Goal: Download file/media

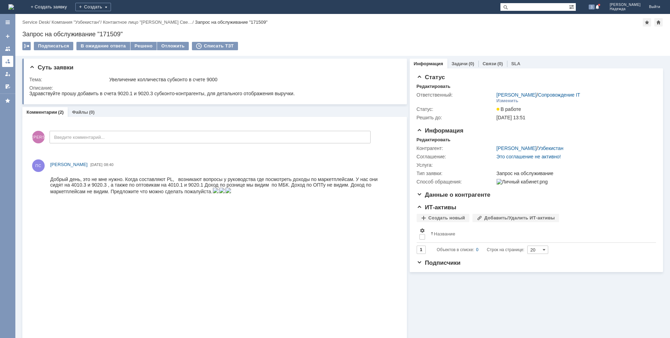
click at [9, 63] on div at bounding box center [8, 62] width 6 height 6
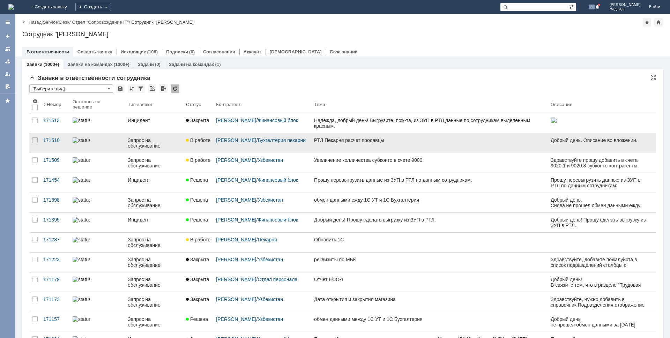
click at [354, 140] on div "РТЛ Пекарня расчет продавцы" at bounding box center [429, 140] width 231 height 6
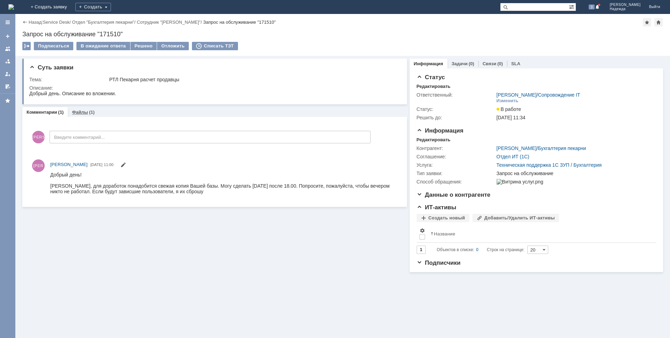
click at [81, 111] on link "Файлы" at bounding box center [80, 112] width 16 height 5
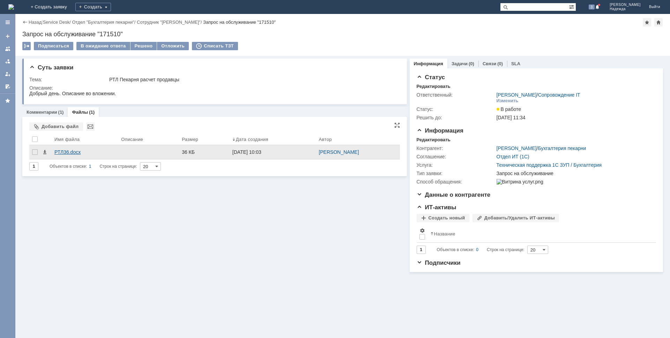
click at [61, 150] on div "РТЛ36.docx" at bounding box center [84, 152] width 61 height 6
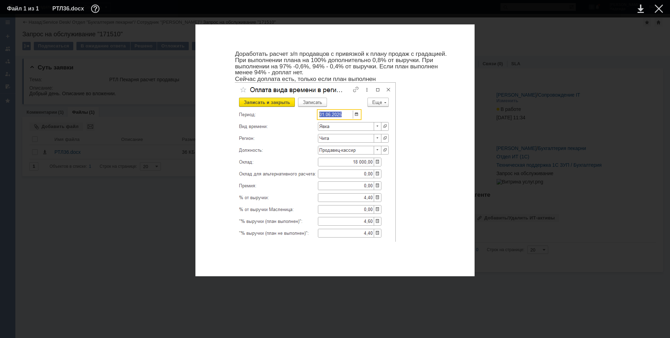
click at [641, 13] on td at bounding box center [634, 8] width 19 height 10
click at [640, 9] on link at bounding box center [640, 9] width 6 height 8
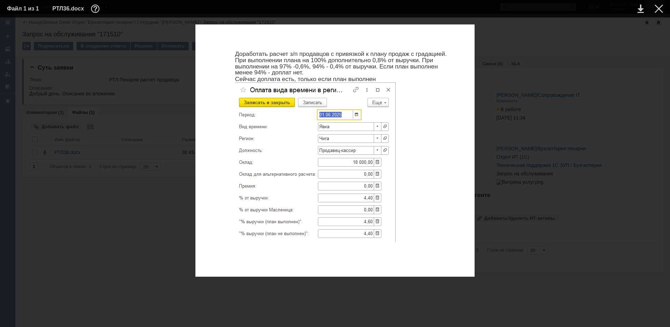
click at [657, 8] on div at bounding box center [659, 9] width 8 height 8
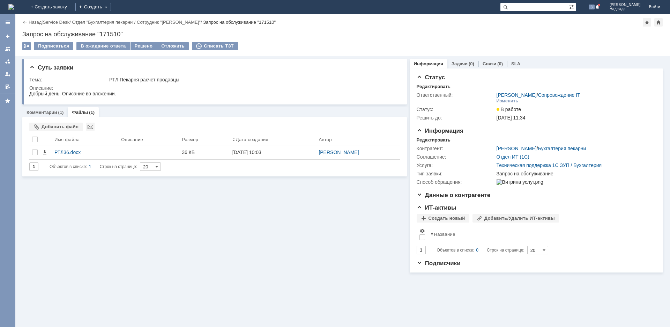
drag, startPoint x: 9, startPoint y: 62, endPoint x: 12, endPoint y: 61, distance: 3.5
click at [9, 62] on div at bounding box center [8, 62] width 6 height 6
